Goal: Information Seeking & Learning: Learn about a topic

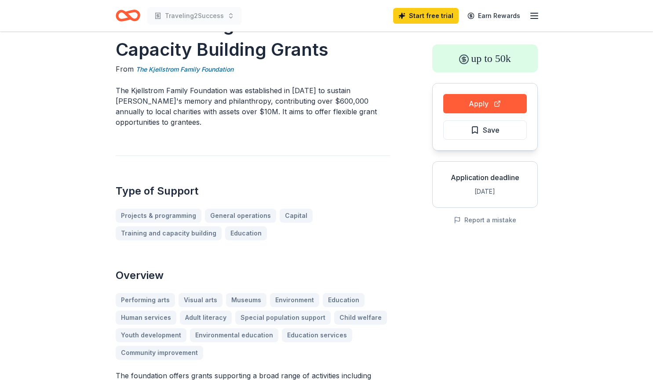
scroll to position [31, 0]
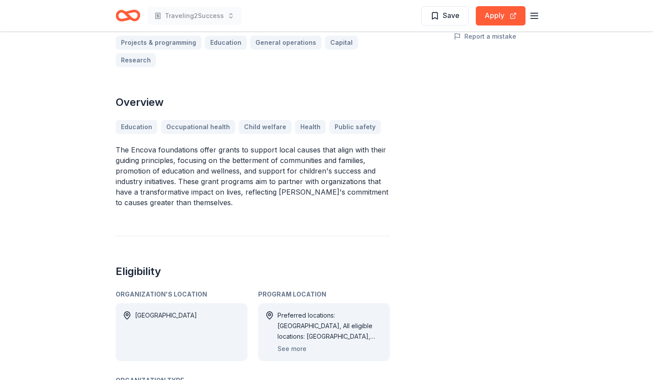
scroll to position [239, 0]
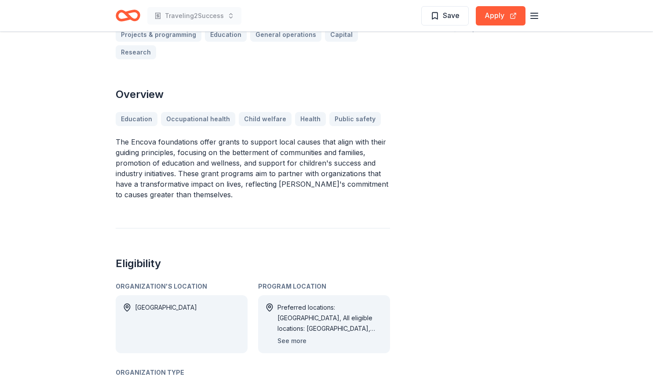
click at [294, 336] on button "See more" at bounding box center [291, 341] width 29 height 11
click at [299, 336] on button "See more" at bounding box center [291, 341] width 29 height 11
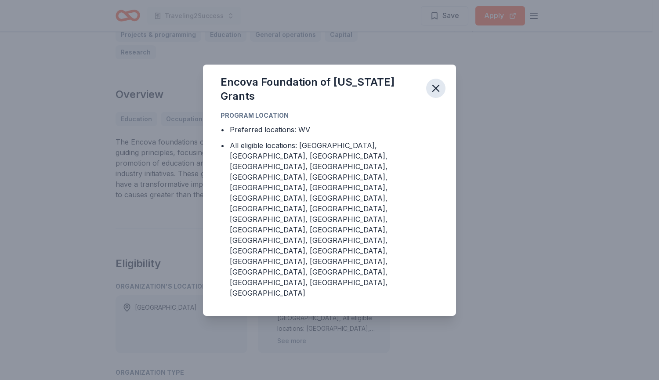
click at [439, 98] on button "button" at bounding box center [435, 88] width 19 height 19
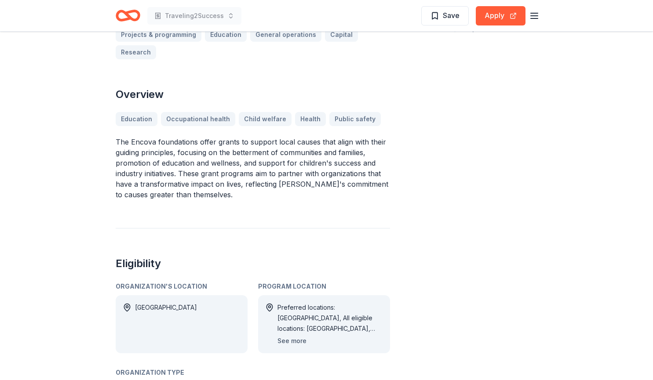
click at [299, 336] on button "See more" at bounding box center [291, 341] width 29 height 11
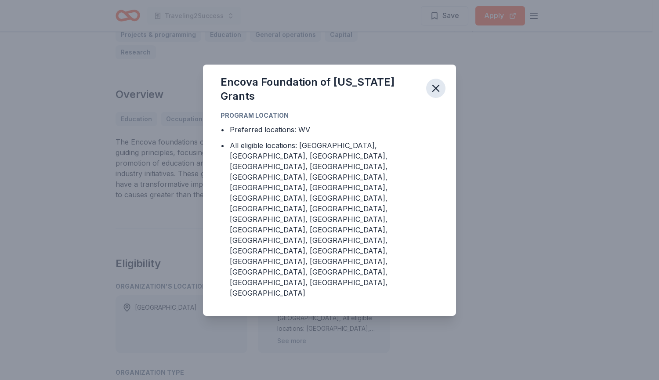
click at [436, 98] on button "button" at bounding box center [435, 88] width 19 height 19
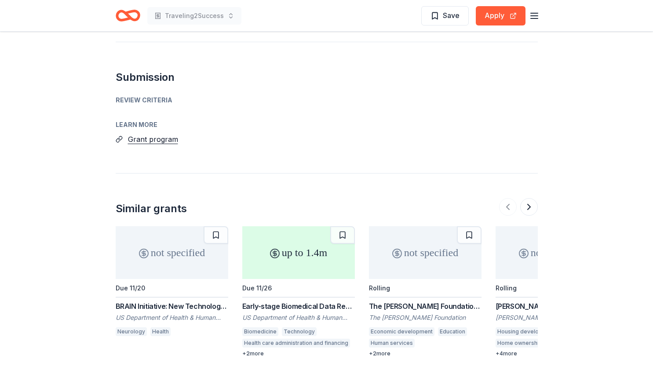
scroll to position [767, 0]
click at [147, 133] on button "Grant program" at bounding box center [153, 138] width 50 height 11
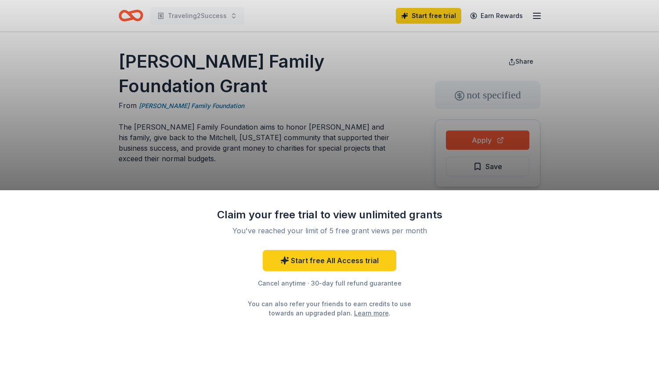
click at [394, 167] on div "Claim your free trial to view unlimited grants You've reached your limit of 5 f…" at bounding box center [329, 190] width 659 height 380
